Goal: Check status

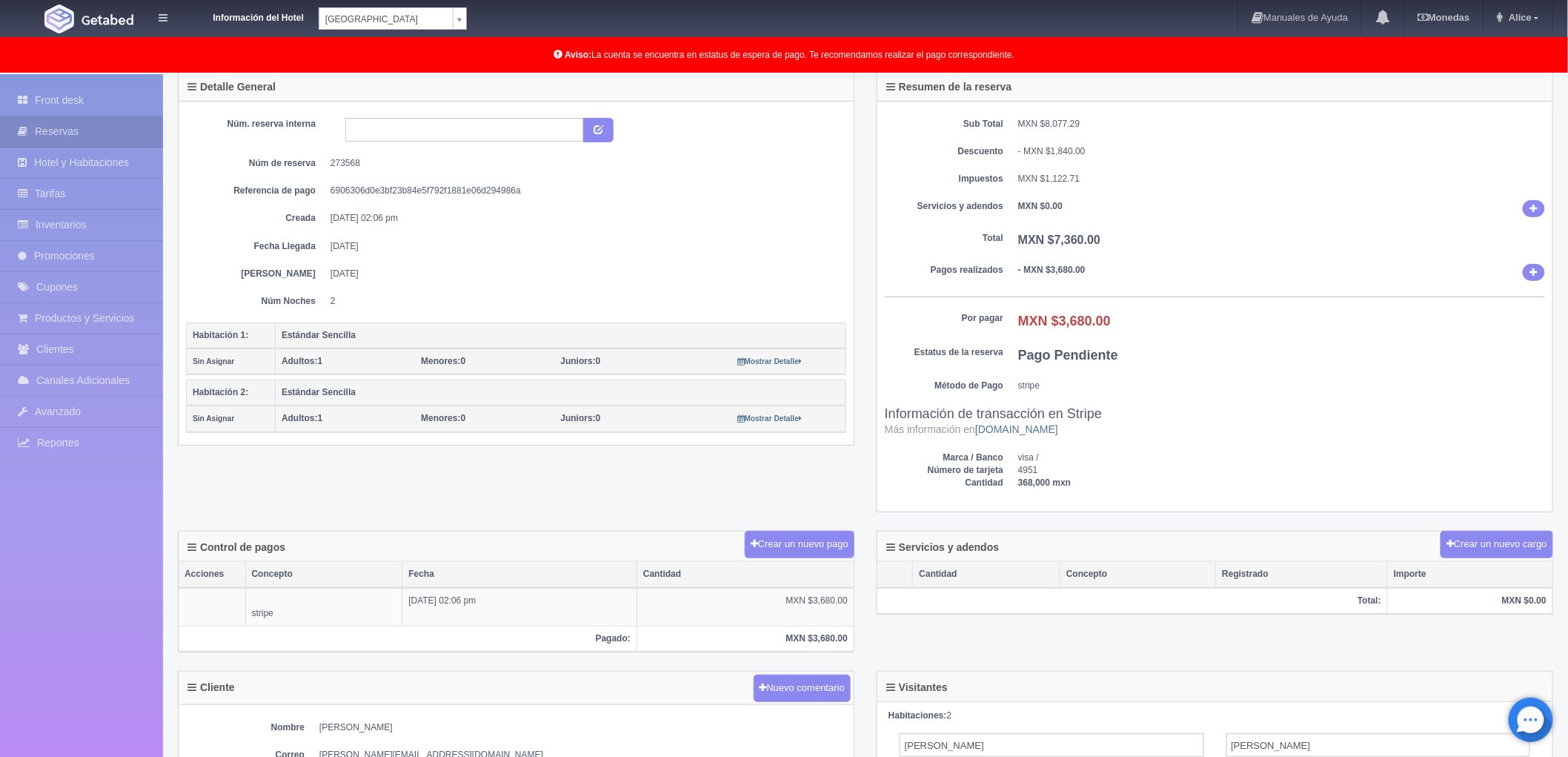
scroll to position [178, 0]
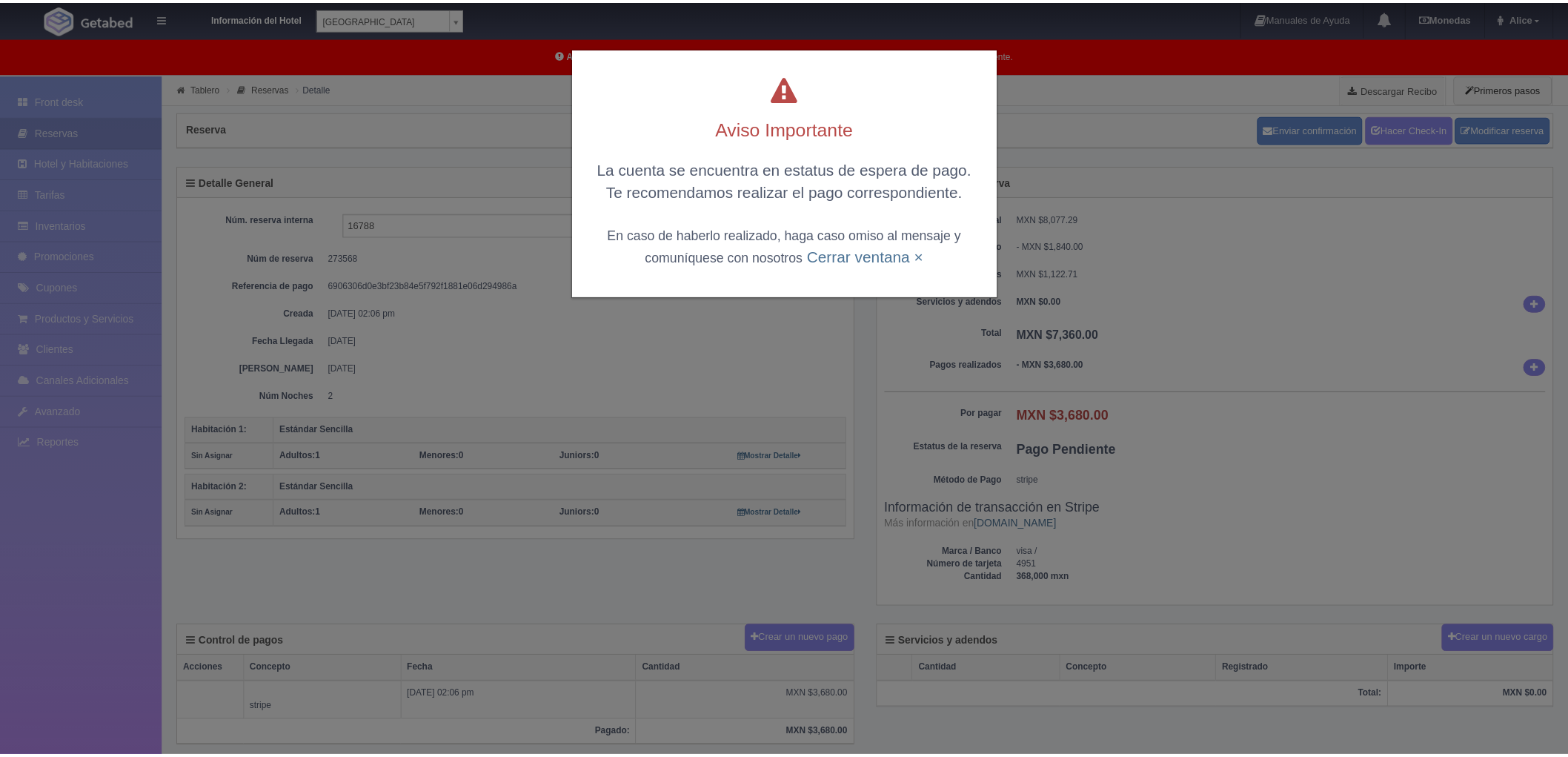
scroll to position [178, 0]
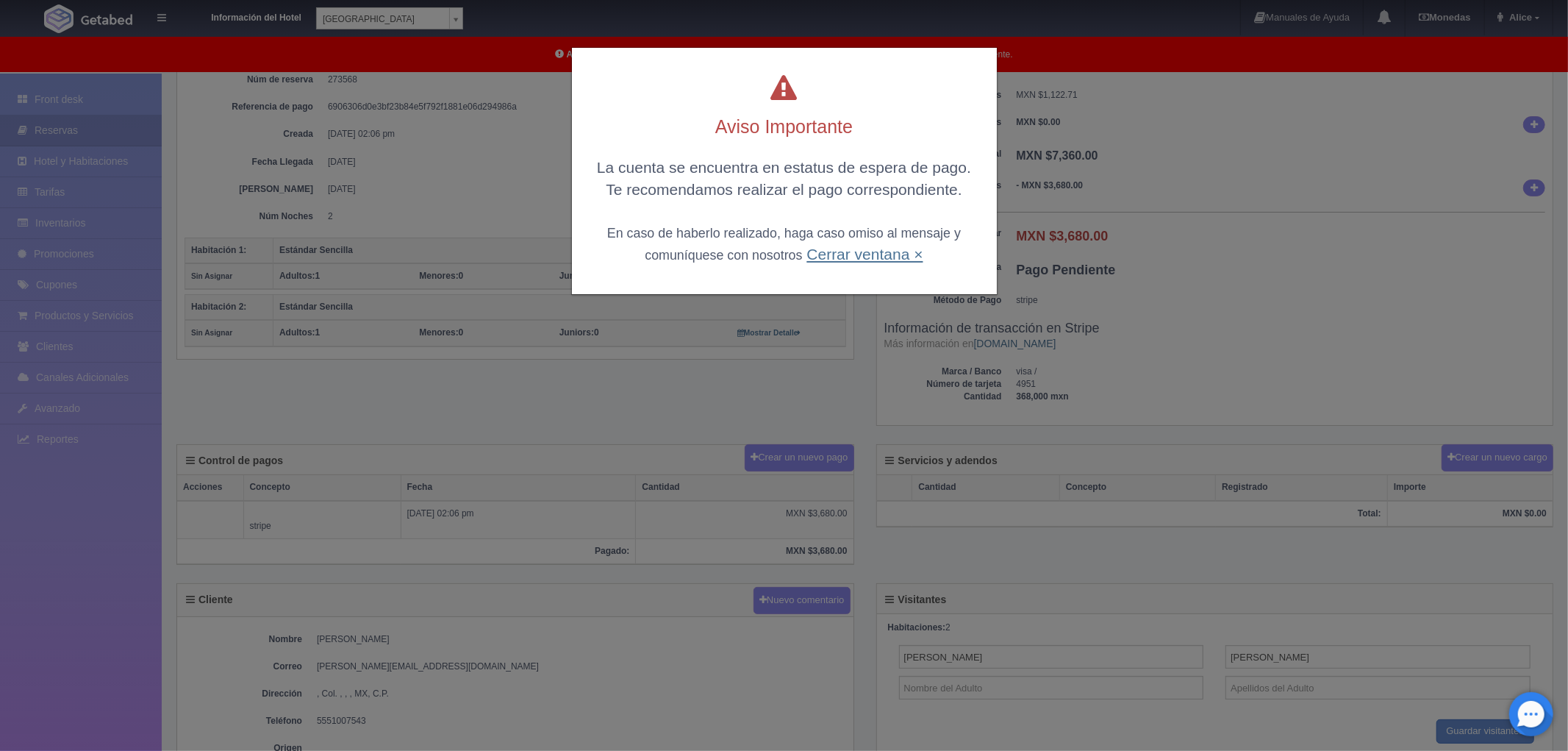
click at [868, 255] on link "Cerrar ventana ×" at bounding box center [864, 254] width 116 height 17
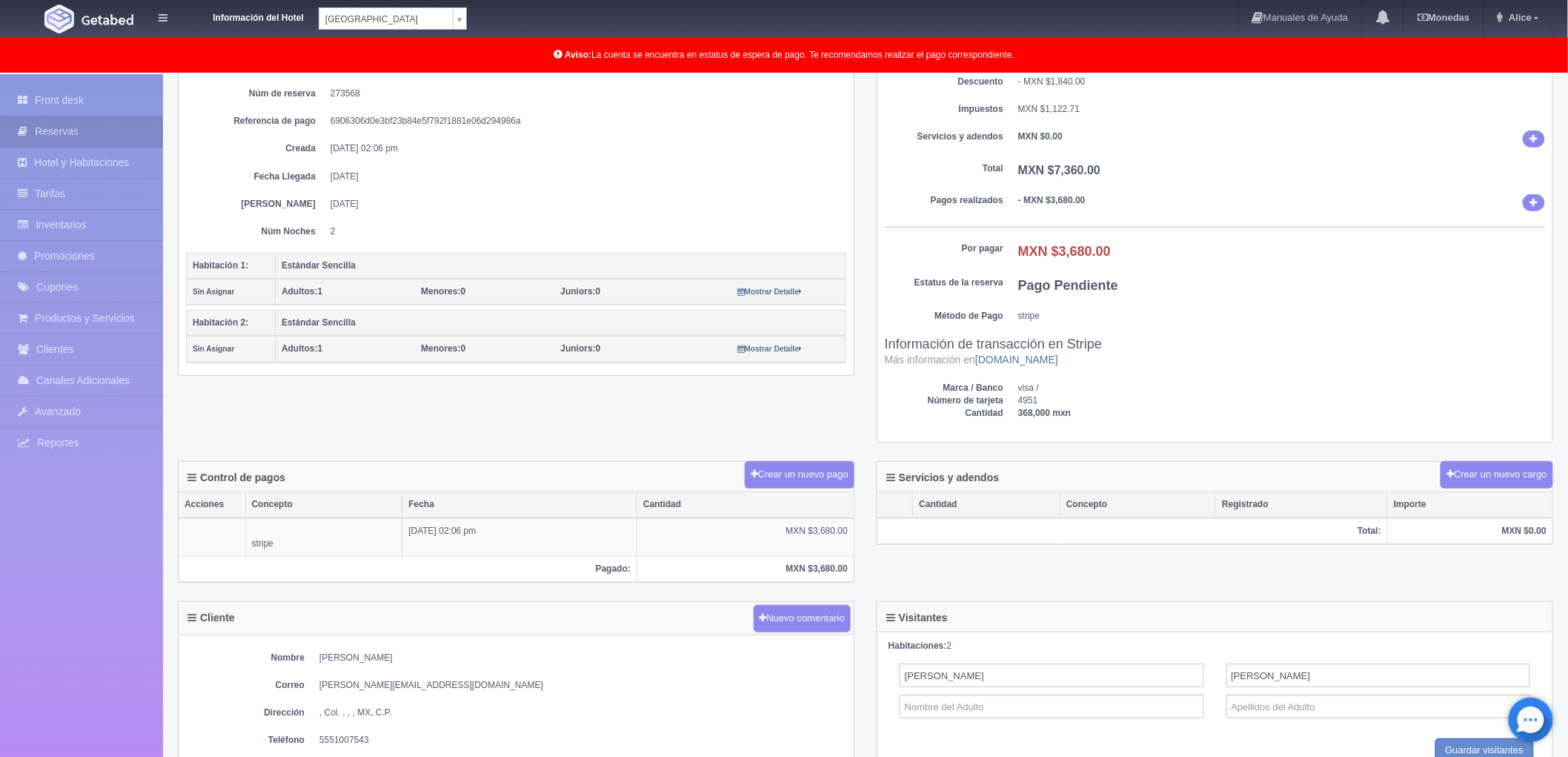
scroll to position [0, 0]
